Goal: Transaction & Acquisition: Purchase product/service

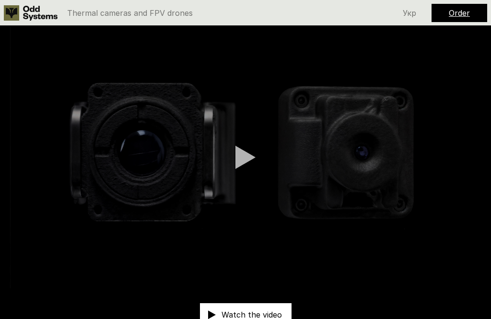
click at [246, 161] on div at bounding box center [245, 157] width 20 height 24
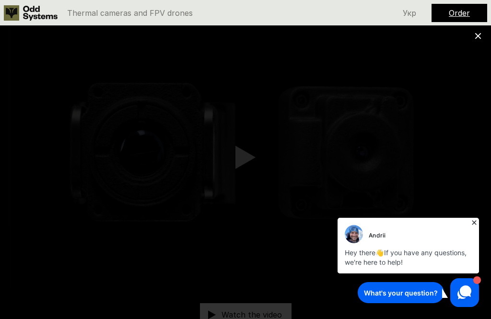
click at [476, 215] on div "Andrii Hey there 👋 If you have any questions, we're here to help!" at bounding box center [408, 245] width 146 height 60
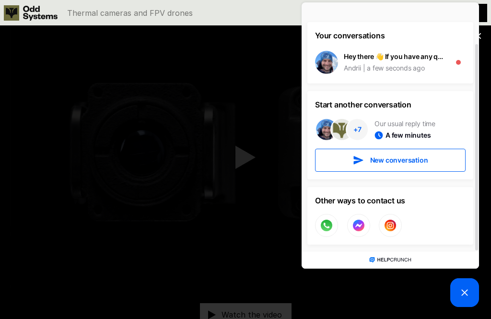
scroll to position [50, 0]
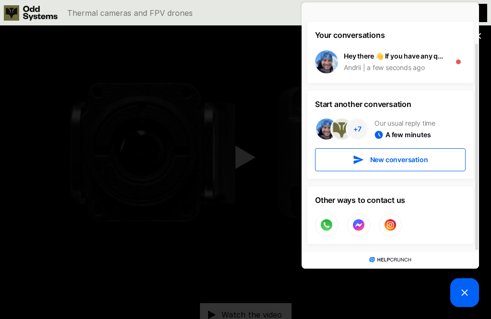
click at [469, 286] on picture at bounding box center [464, 292] width 29 height 29
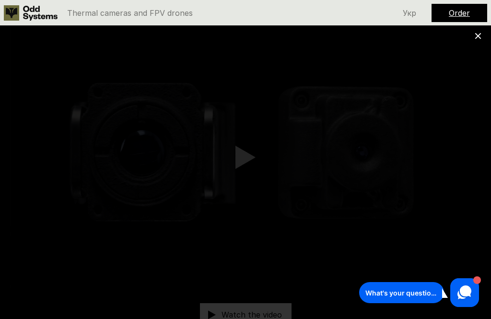
click at [445, 103] on div at bounding box center [245, 159] width 491 height 319
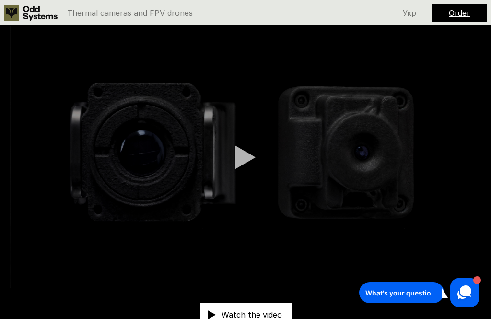
click at [477, 37] on video at bounding box center [245, 157] width 491 height 262
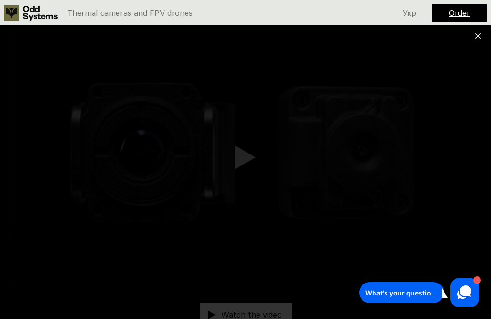
click at [468, 14] on link "Order" at bounding box center [459, 13] width 21 height 10
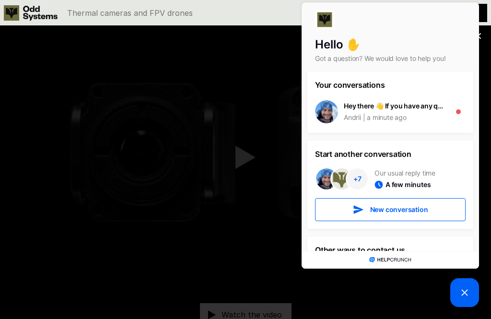
click at [471, 289] on picture at bounding box center [464, 292] width 29 height 29
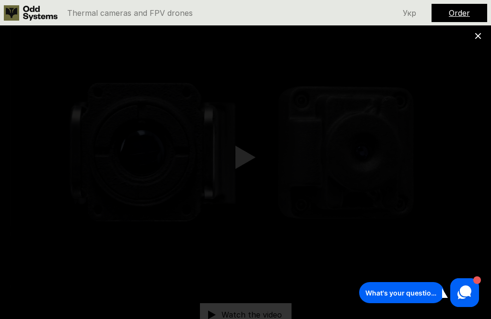
click at [473, 8] on div "Order" at bounding box center [459, 13] width 56 height 18
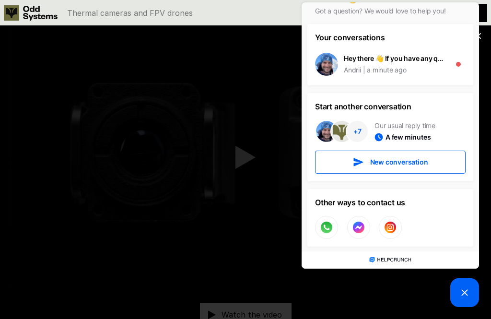
scroll to position [51, 0]
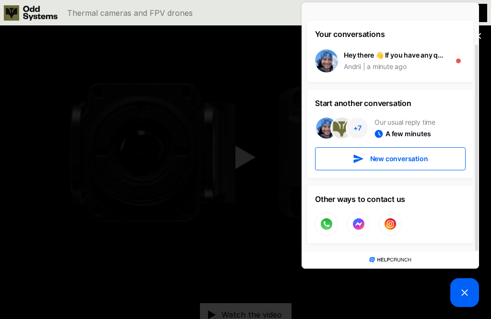
click at [468, 287] on icon at bounding box center [465, 293] width 12 height 12
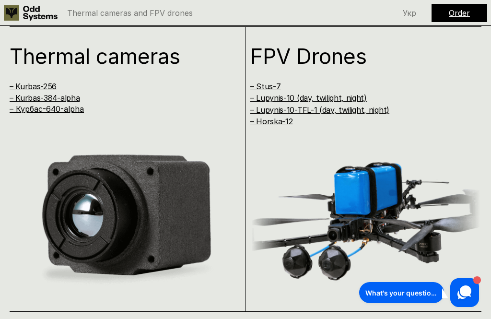
scroll to position [943, 0]
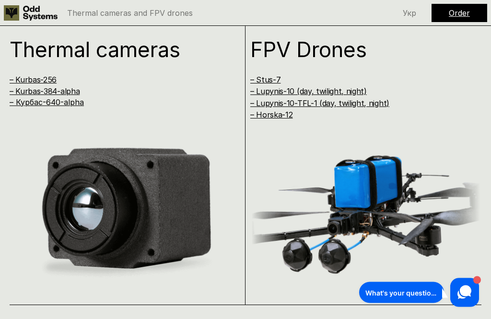
click at [79, 140] on img at bounding box center [125, 213] width 231 height 147
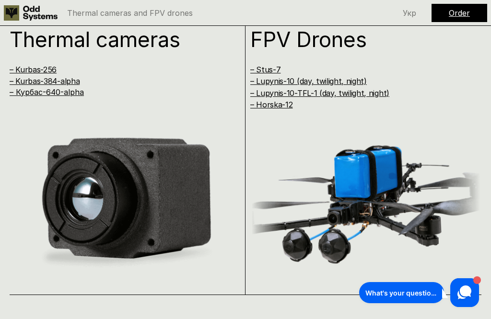
click at [35, 65] on link "– Kurbas-256" at bounding box center [33, 70] width 47 height 10
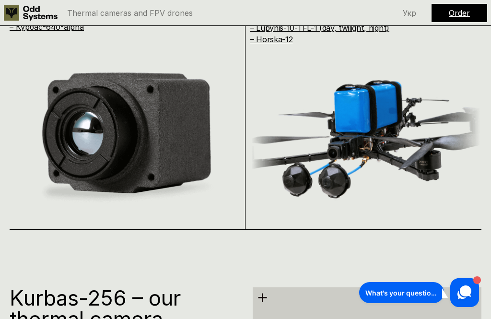
scroll to position [1230, 0]
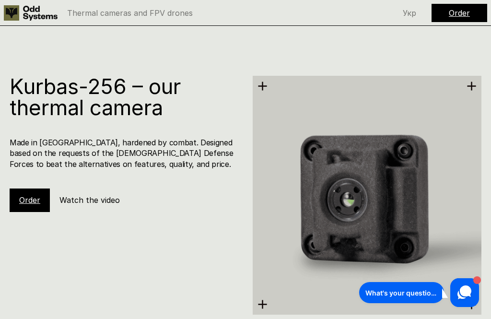
click at [32, 195] on link "Order" at bounding box center [29, 200] width 21 height 10
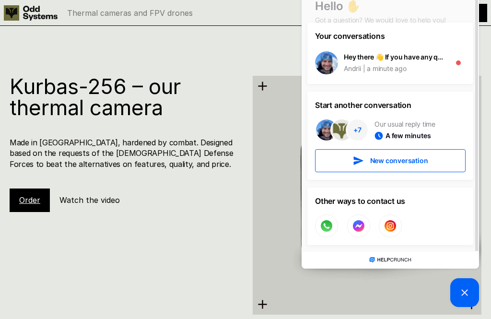
scroll to position [22, 0]
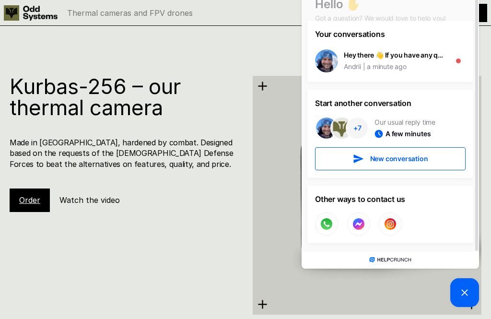
click at [467, 291] on icon at bounding box center [465, 293] width 12 height 12
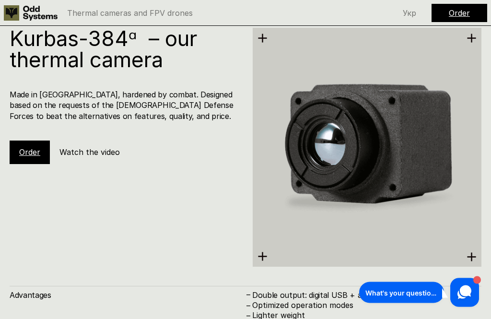
scroll to position [1769, 0]
click at [27, 147] on link "Order" at bounding box center [29, 152] width 21 height 10
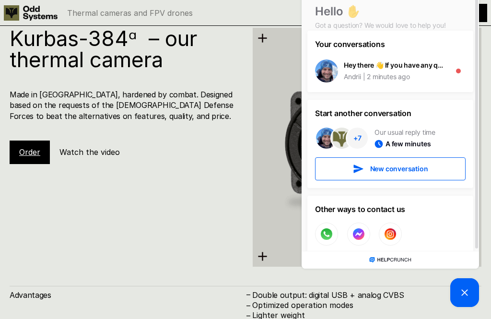
scroll to position [15, 0]
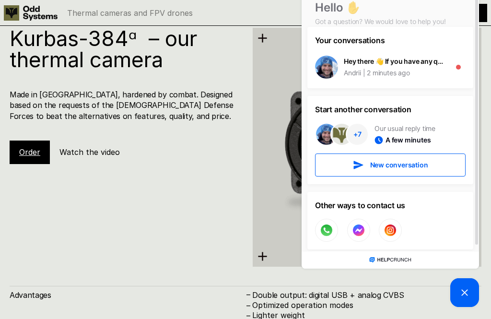
click at [458, 76] on div "Hey there 👋 If you have any questions, we're here to help! Andrii 2 minutes ago…" at bounding box center [390, 67] width 166 height 27
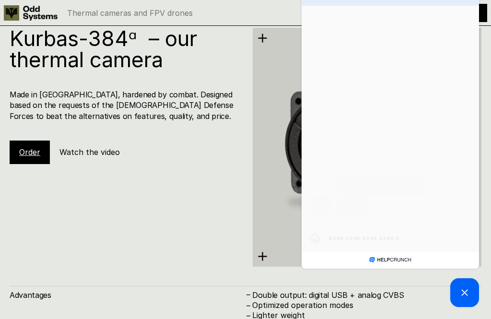
click at [449, 71] on div "[DATE] Andrii Hey there 👋 If you have any questions, we're here to help! 20:56 …" at bounding box center [390, 115] width 177 height 218
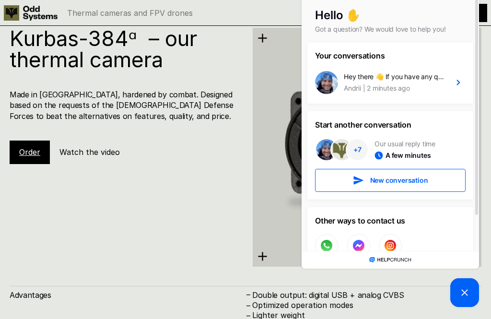
scroll to position [22, 0]
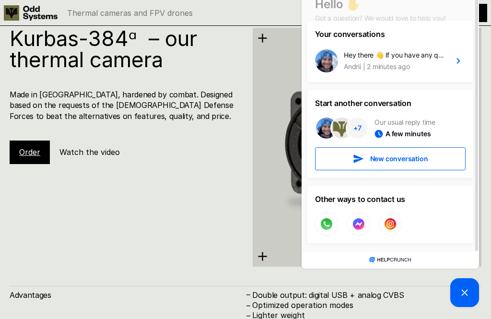
click at [63, 111] on div "Kurbas-384ᵅ – our thermal camera Made in [GEOGRAPHIC_DATA], hardened by combat.…" at bounding box center [129, 96] width 238 height 136
click at [457, 292] on picture at bounding box center [464, 292] width 29 height 29
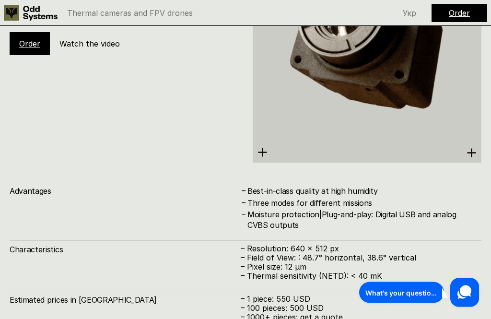
scroll to position [2361, 0]
